Goal: Find specific page/section: Find specific page/section

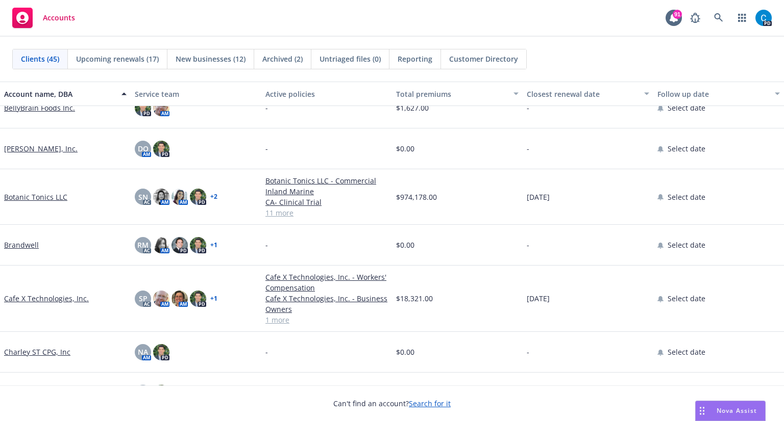
scroll to position [227, 0]
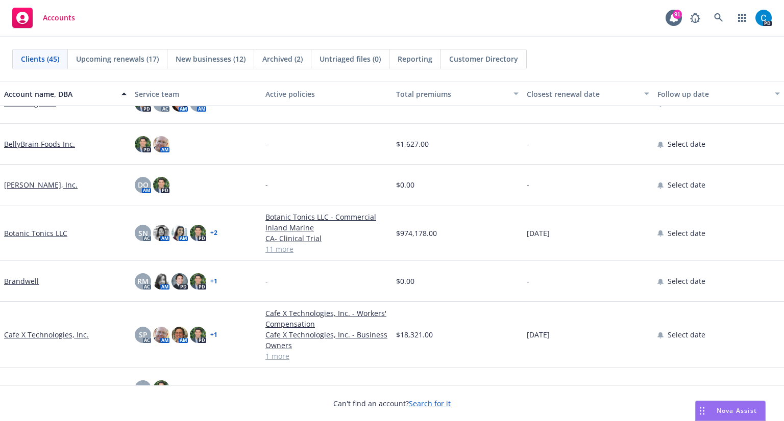
click at [16, 233] on link "Botanic Tonics LLC" at bounding box center [35, 233] width 63 height 11
